Goal: Navigation & Orientation: Find specific page/section

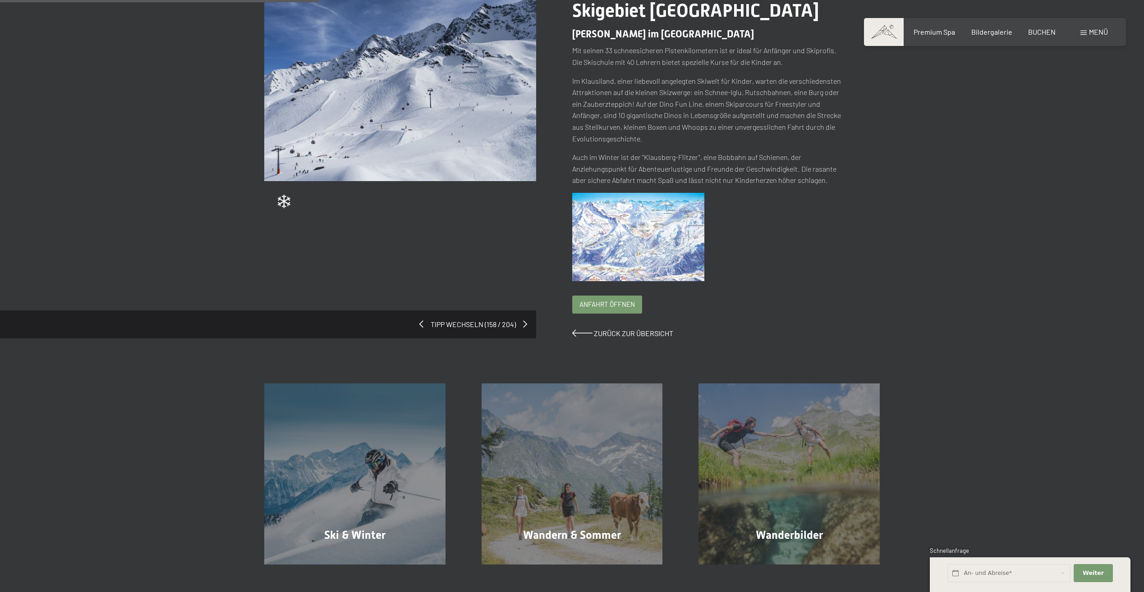
click at [619, 310] on div "Anfahrt öffnen" at bounding box center [606, 304] width 69 height 17
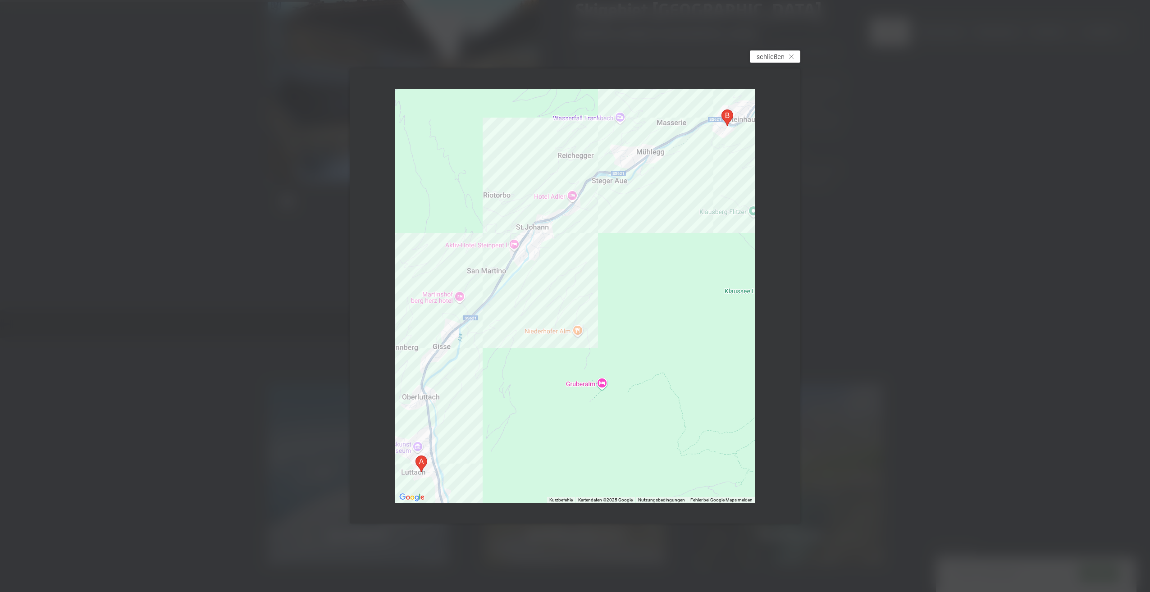
click at [777, 56] on span "schließen" at bounding box center [771, 56] width 28 height 9
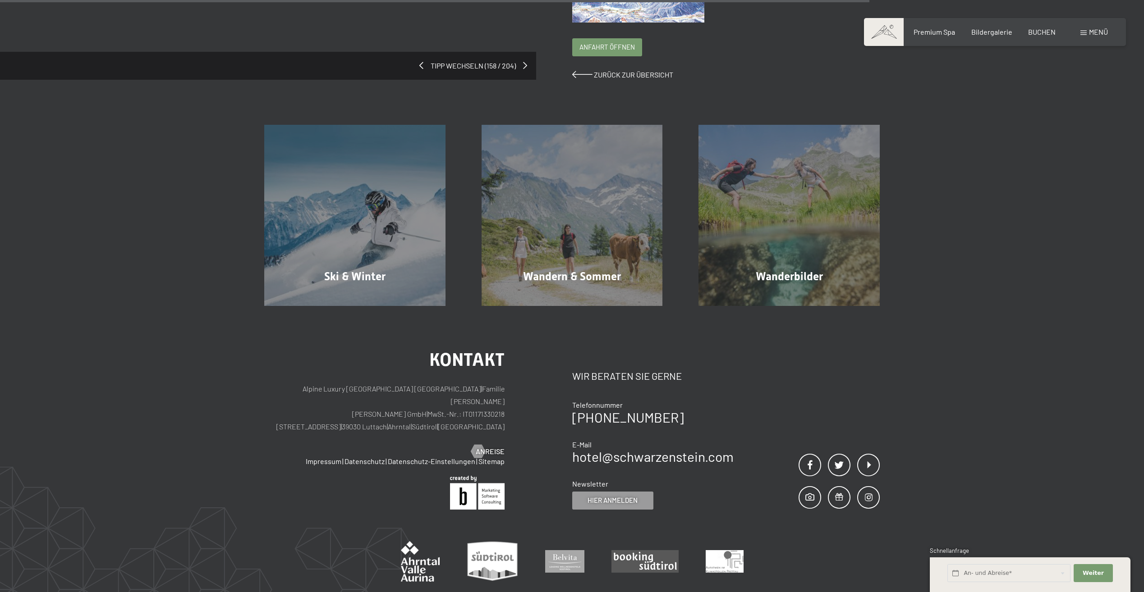
scroll to position [406, 0]
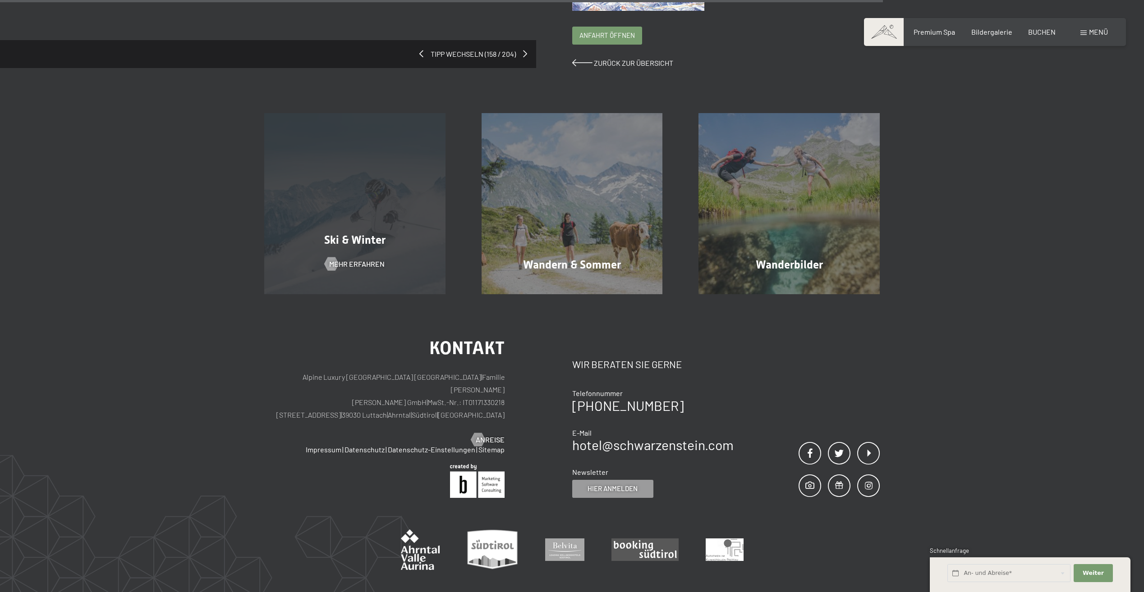
click at [415, 216] on div "Ski & Winter Mehr erfahren" at bounding box center [354, 203] width 217 height 181
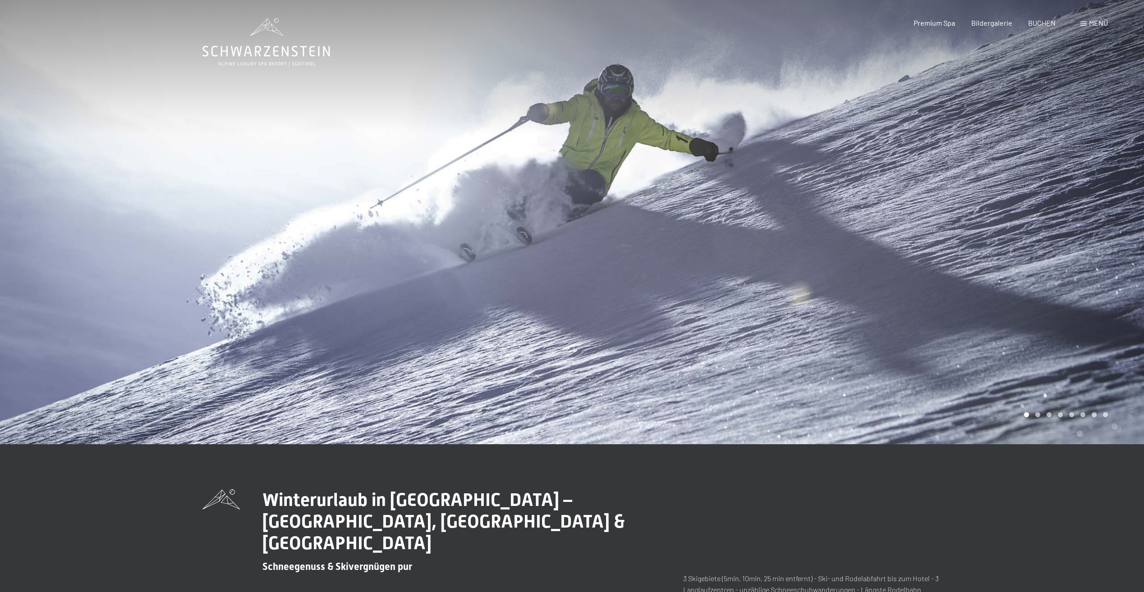
click at [609, 303] on div at bounding box center [858, 222] width 572 height 444
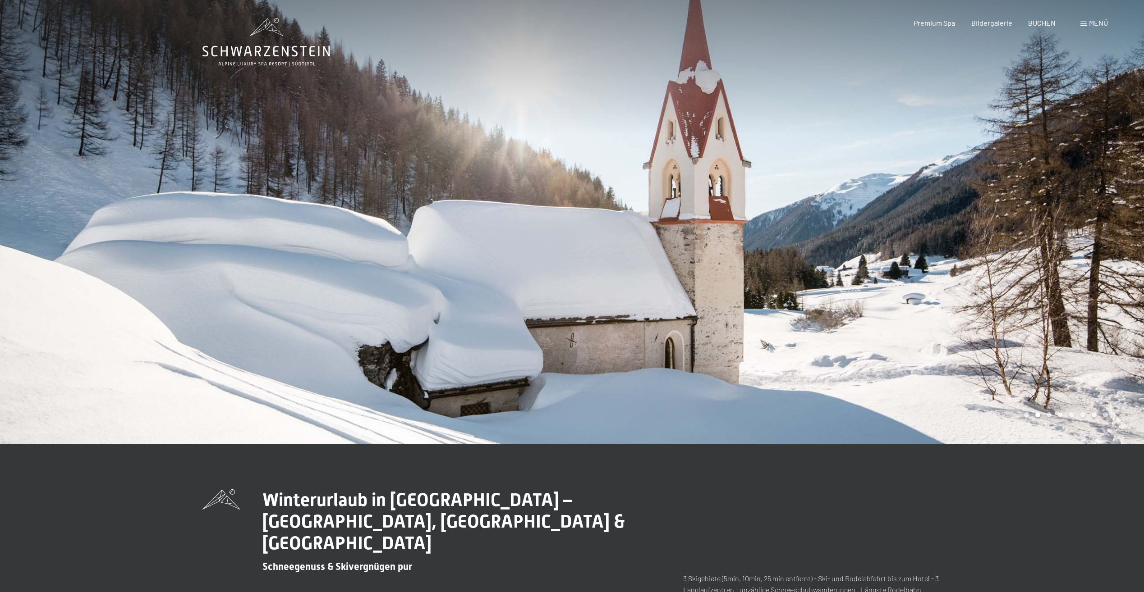
click at [609, 303] on div at bounding box center [858, 222] width 572 height 444
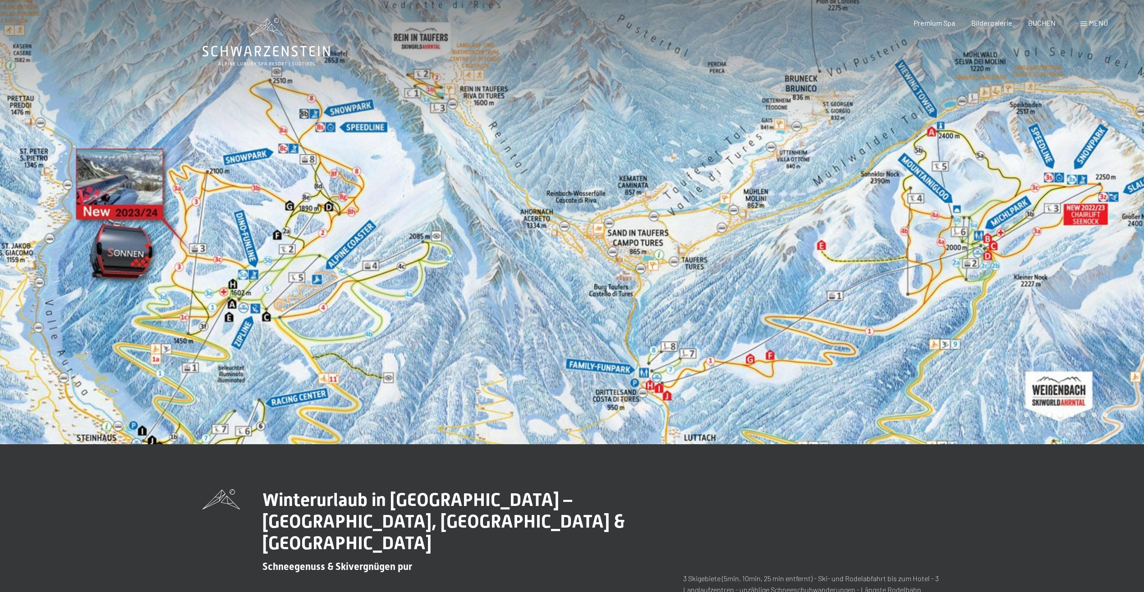
click at [496, 304] on div at bounding box center [286, 222] width 572 height 444
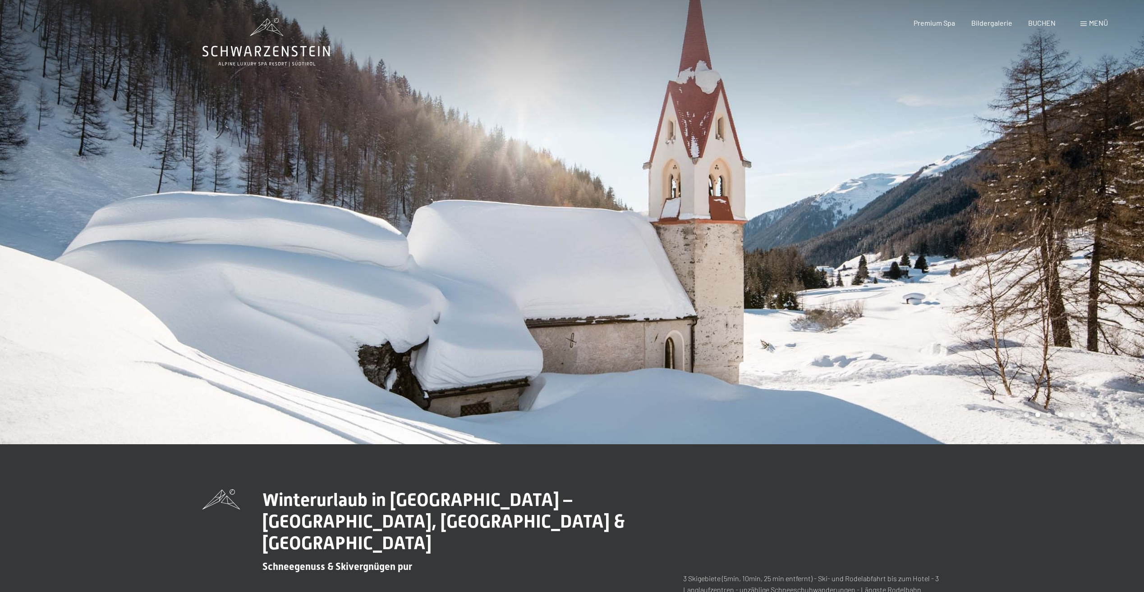
click at [496, 304] on div at bounding box center [286, 222] width 572 height 444
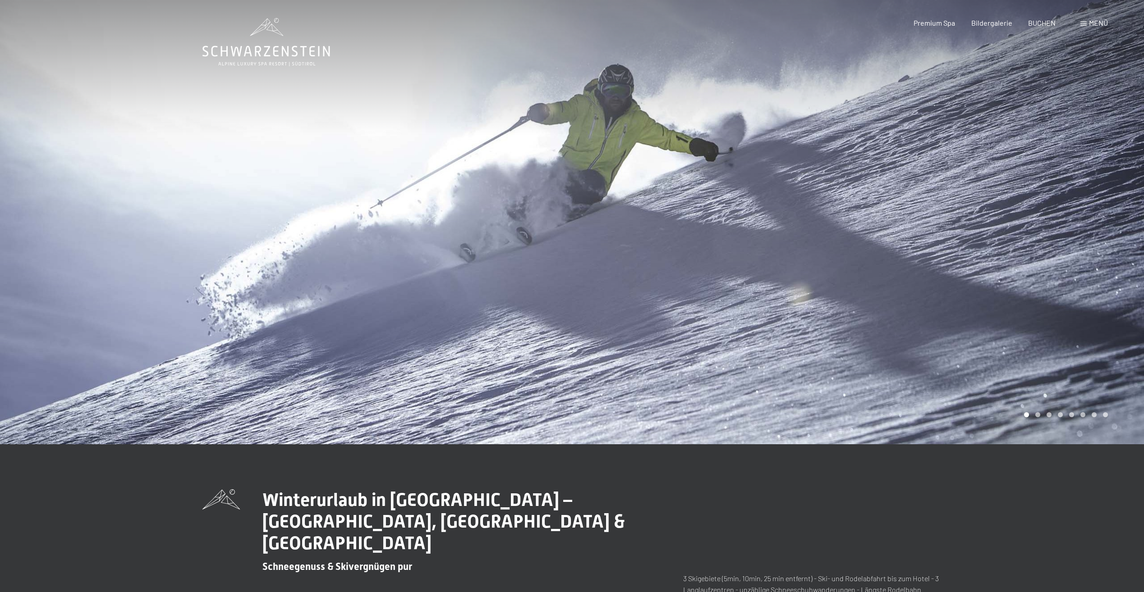
click at [606, 302] on div at bounding box center [858, 222] width 572 height 444
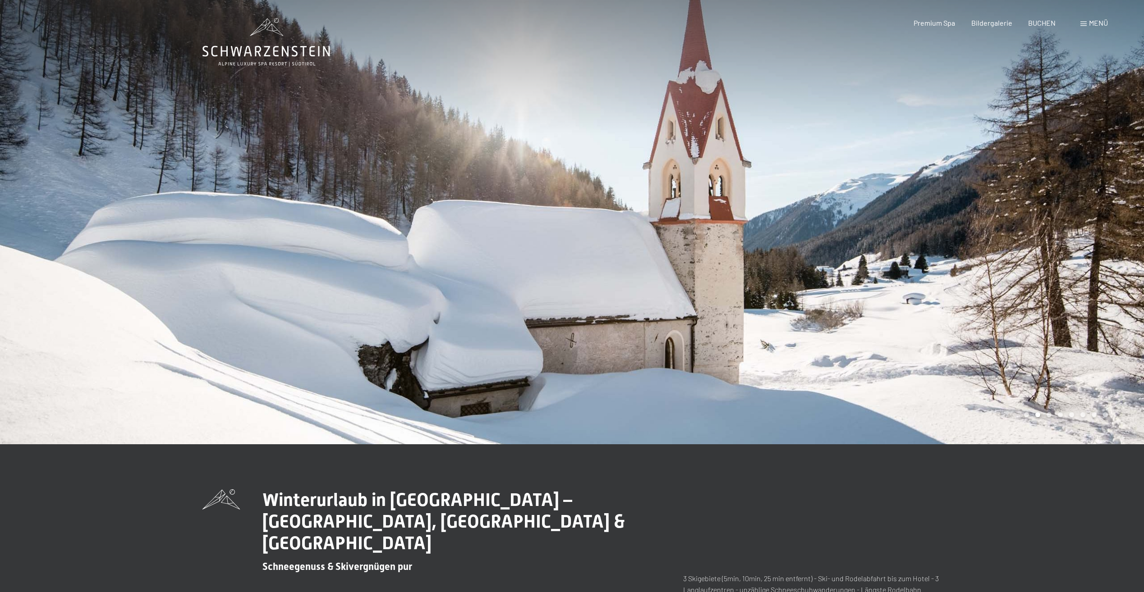
click at [245, 135] on div at bounding box center [286, 222] width 572 height 444
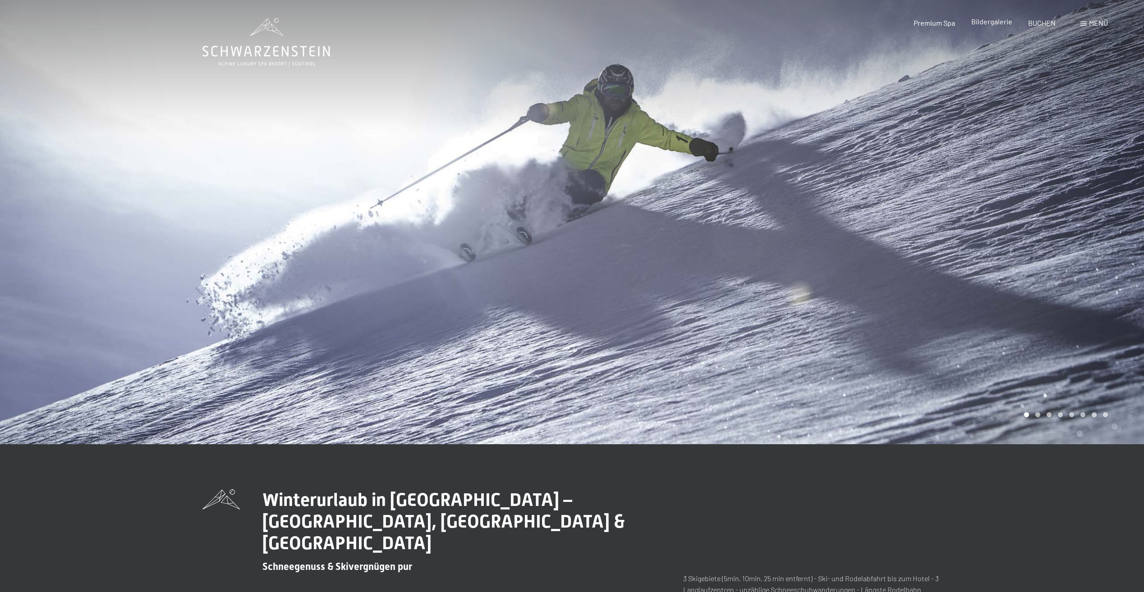
click at [983, 23] on span "Bildergalerie" at bounding box center [991, 21] width 41 height 9
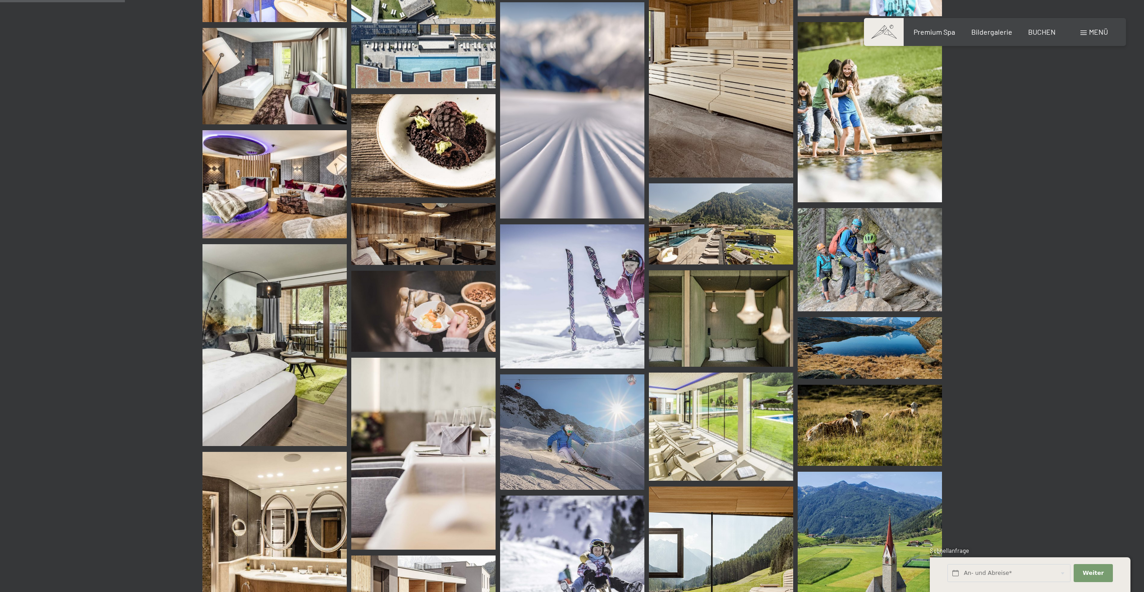
scroll to position [1262, 0]
